Goal: Transaction & Acquisition: Subscribe to service/newsletter

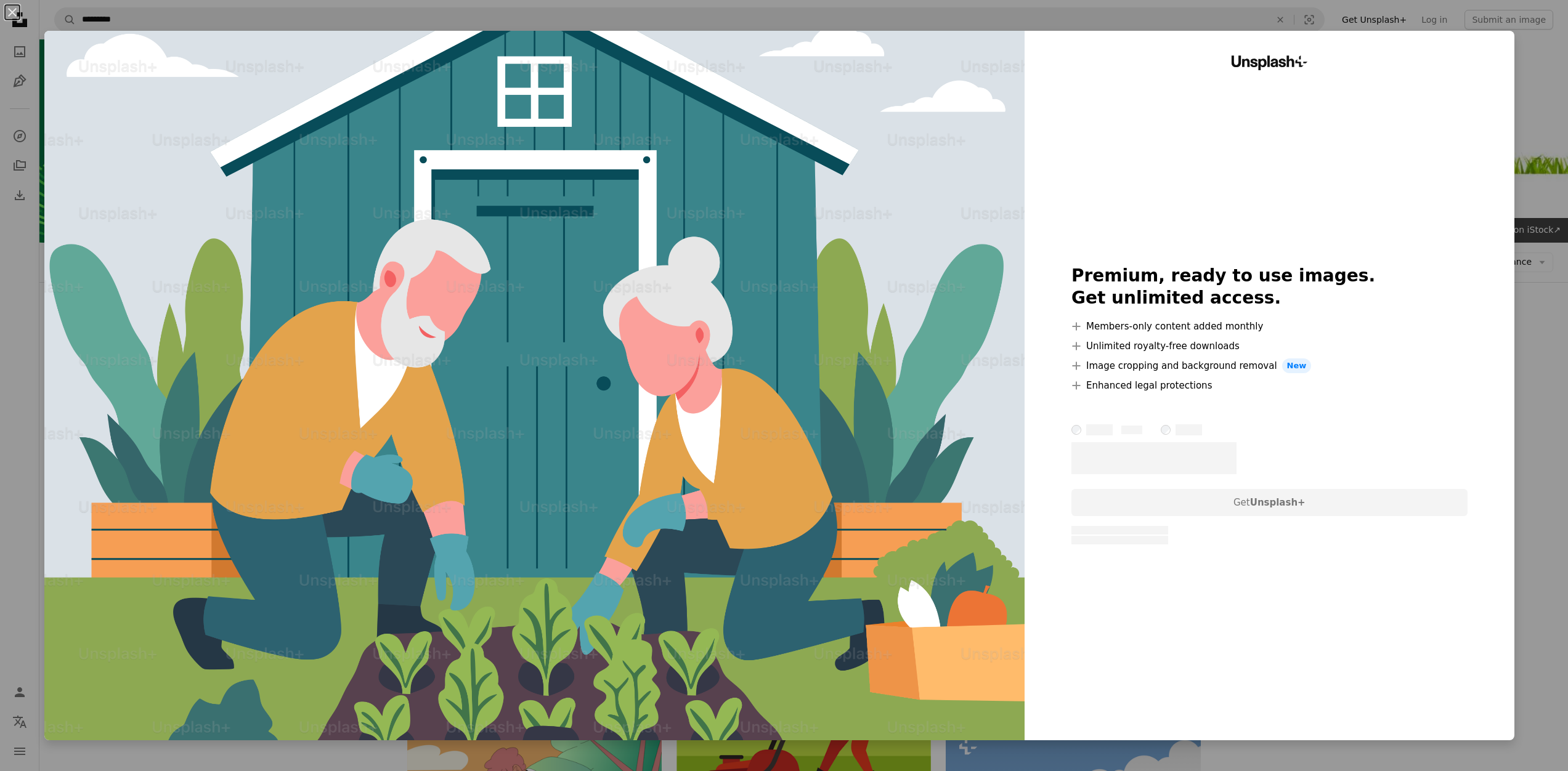
scroll to position [7137, 0]
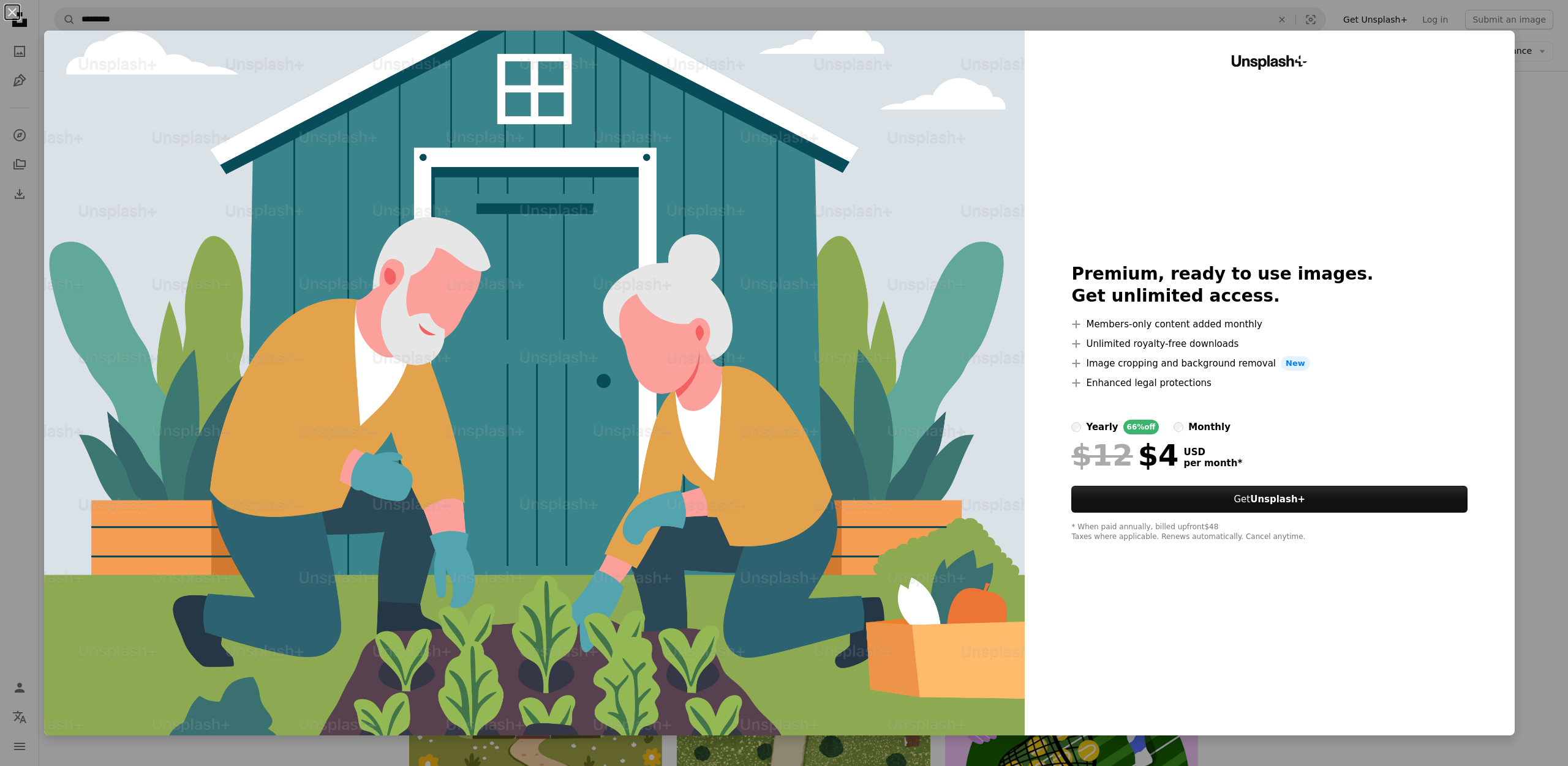
click at [1544, 108] on div "An X shape Unsplash+ Premium, ready to use images. Get unlimited access. A plus…" at bounding box center [784, 383] width 1568 height 766
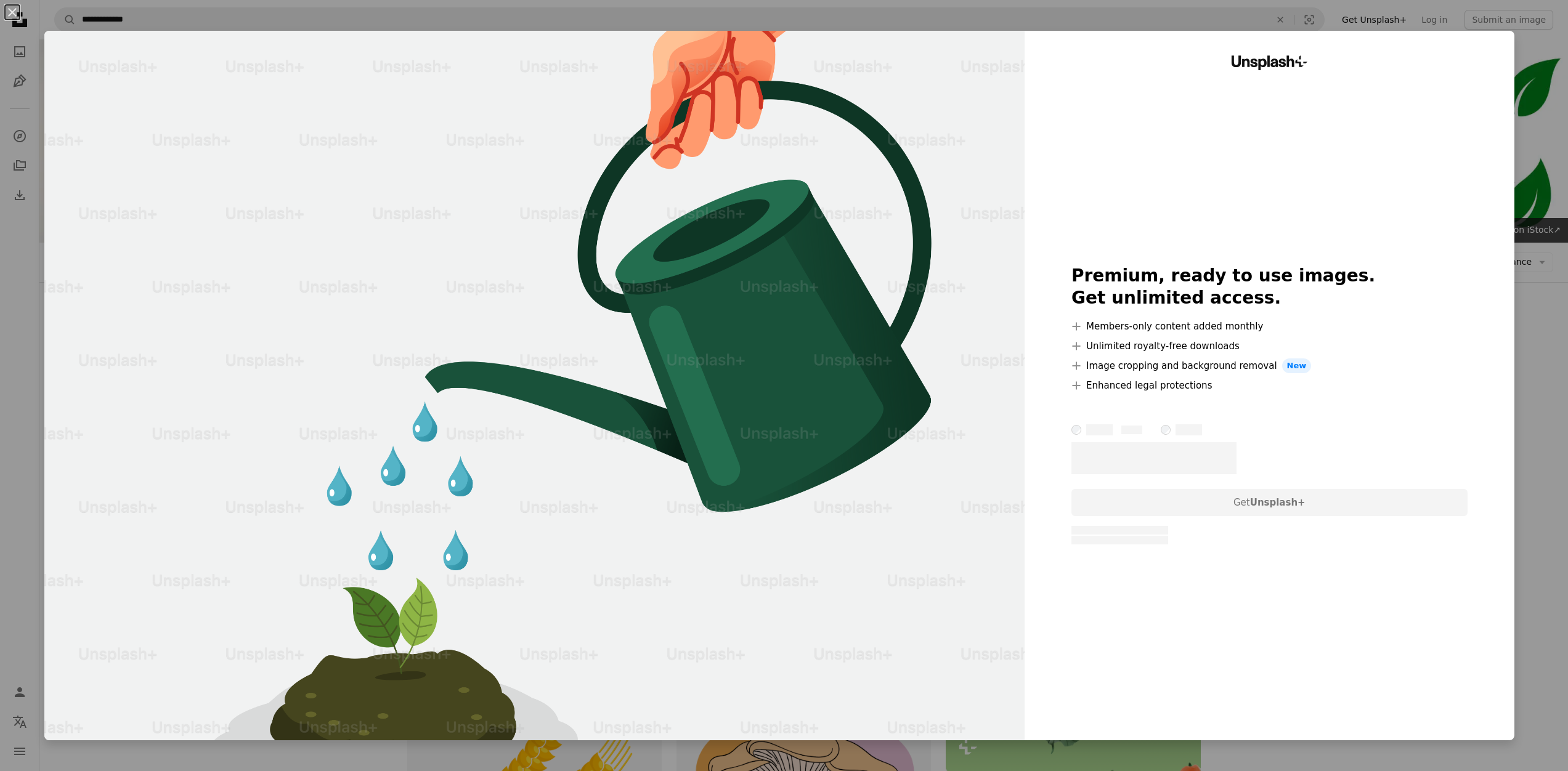
scroll to position [180, 0]
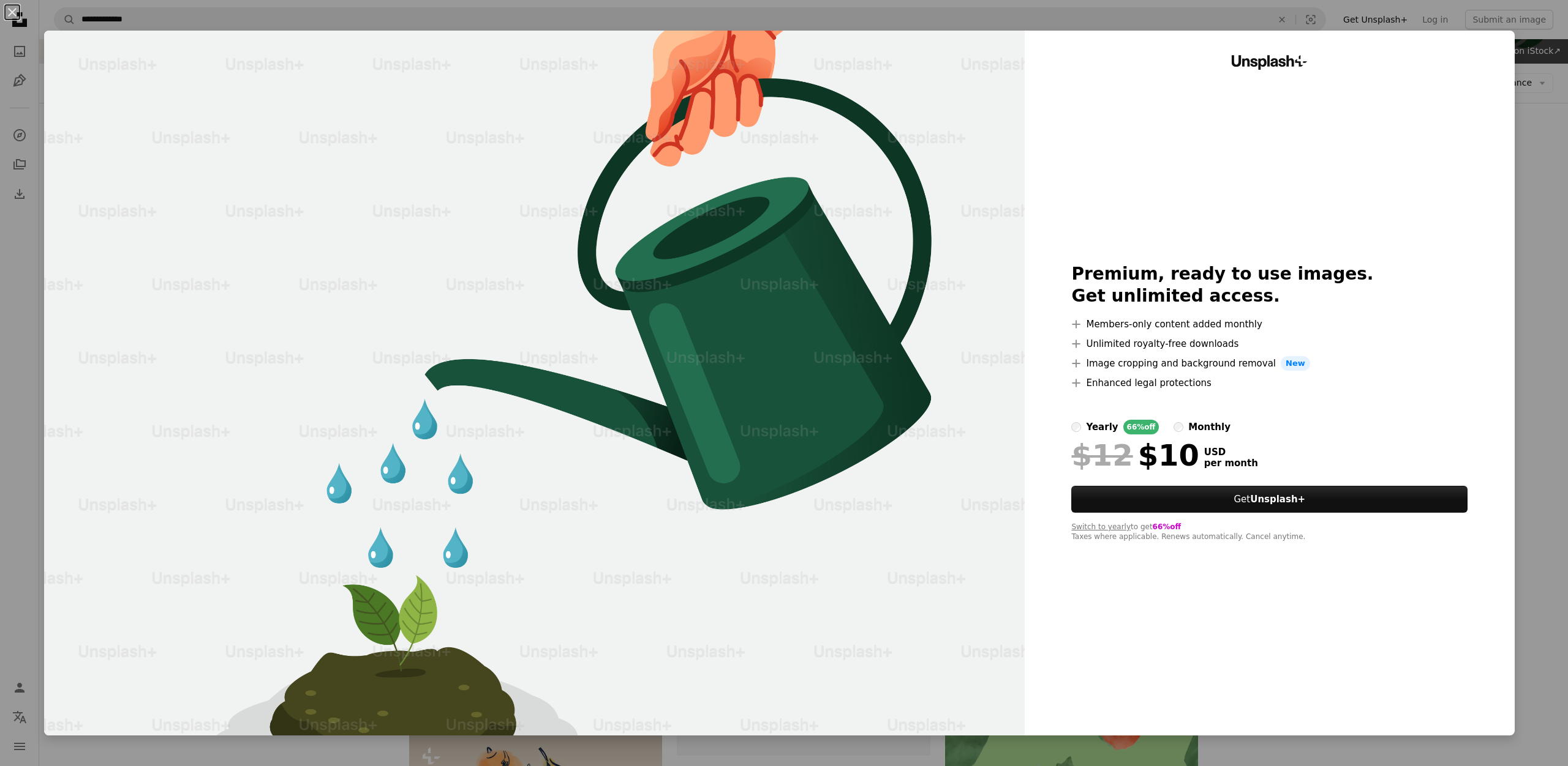
click at [1094, 428] on div "yearly" at bounding box center [1101, 427] width 32 height 14
click at [1523, 288] on div "An X shape Unsplash+ Premium, ready to use images. Get unlimited access. A plus…" at bounding box center [784, 383] width 1568 height 766
